Goal: Information Seeking & Learning: Learn about a topic

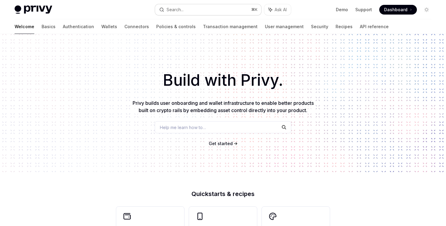
click at [189, 13] on button "Search... ⌘ K" at bounding box center [208, 9] width 106 height 11
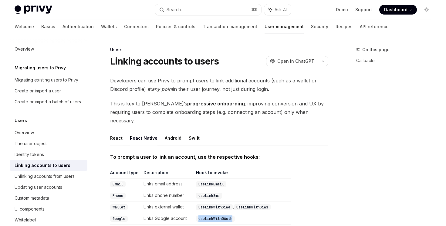
click at [114, 131] on button "React" at bounding box center [116, 138] width 12 height 14
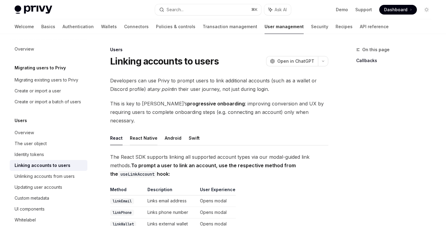
click at [152, 131] on button "React Native" at bounding box center [144, 138] width 28 height 14
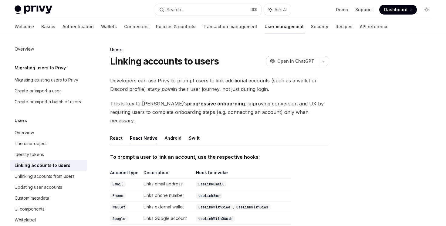
click at [115, 131] on button "React" at bounding box center [116, 138] width 12 height 14
type textarea "*"
